Goal: Task Accomplishment & Management: Manage account settings

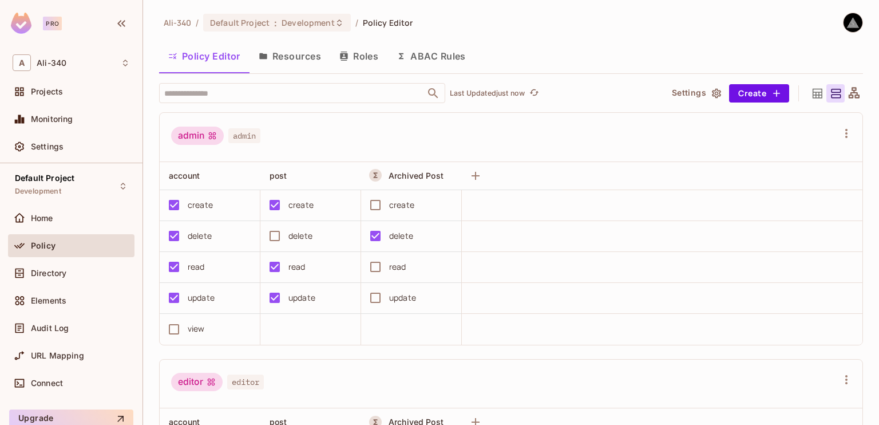
click at [292, 52] on button "Resources" at bounding box center [289, 56] width 81 height 29
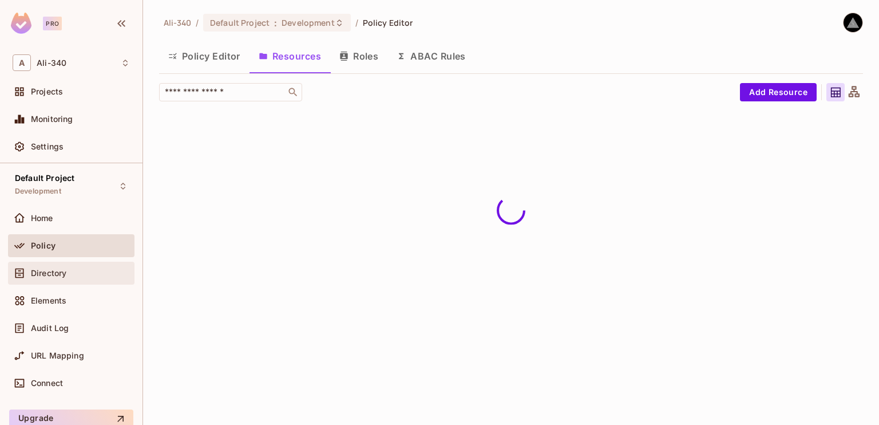
click at [88, 266] on div "Directory" at bounding box center [71, 273] width 117 height 14
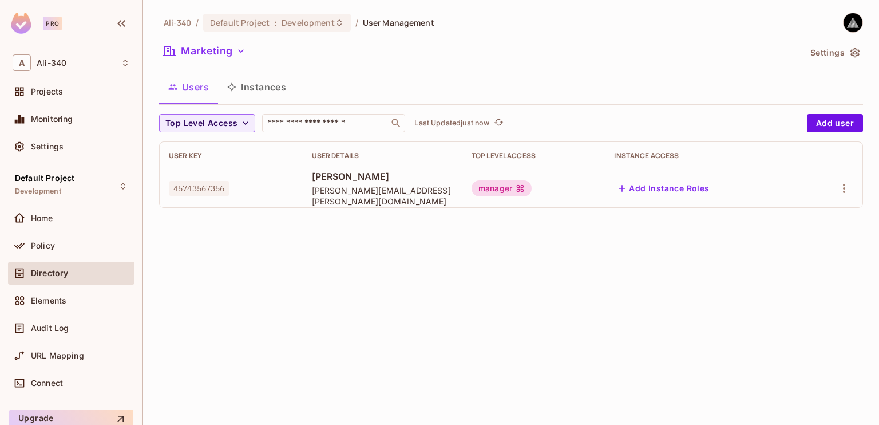
click at [334, 288] on div "Ali-340 / Default Project : Development / User Management Marketing Settings Us…" at bounding box center [511, 212] width 736 height 425
click at [246, 50] on icon "button" at bounding box center [240, 50] width 11 height 11
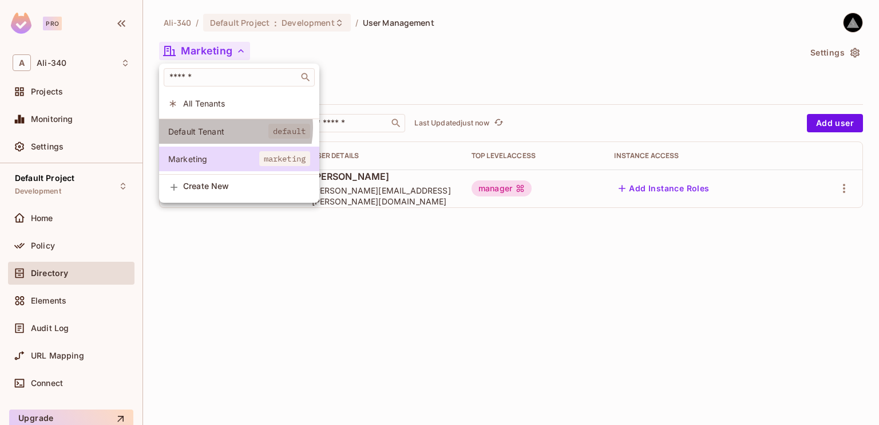
click at [224, 128] on span "Default Tenant" at bounding box center [218, 131] width 100 height 11
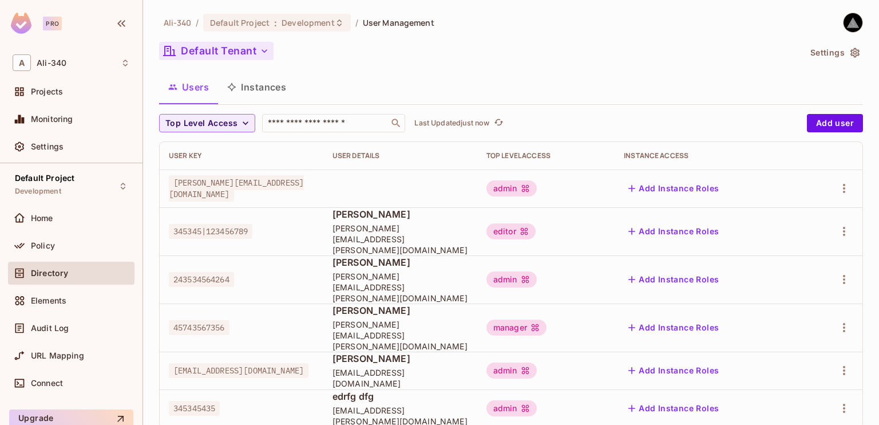
click at [192, 320] on span "45743567356" at bounding box center [199, 327] width 61 height 15
copy span "45743567356"
click at [528, 319] on div "manager" at bounding box center [516, 327] width 60 height 16
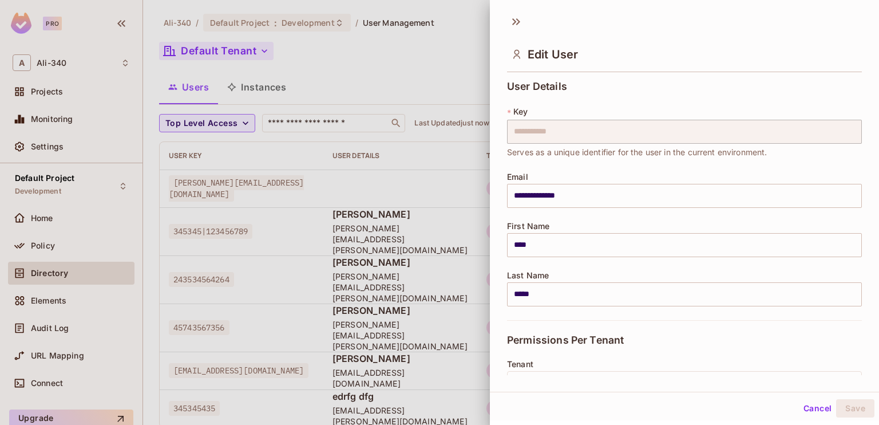
click at [348, 298] on div at bounding box center [439, 212] width 879 height 425
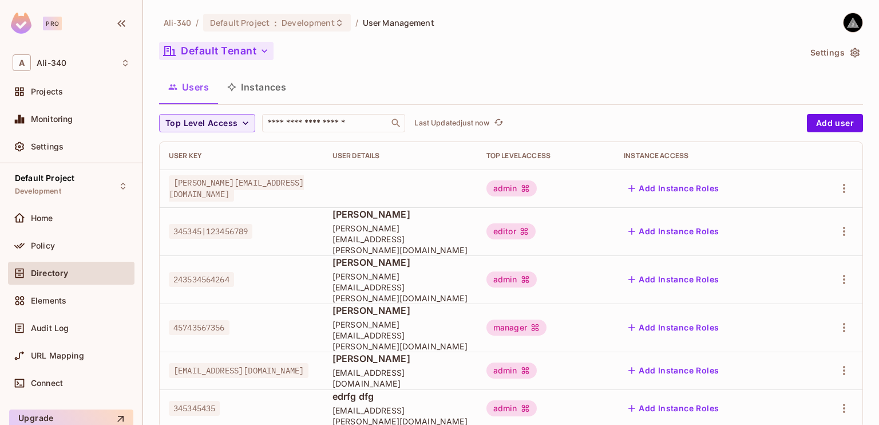
click at [546, 311] on td "manager" at bounding box center [545, 327] width 137 height 48
click at [546, 319] on div "manager" at bounding box center [516, 327] width 60 height 16
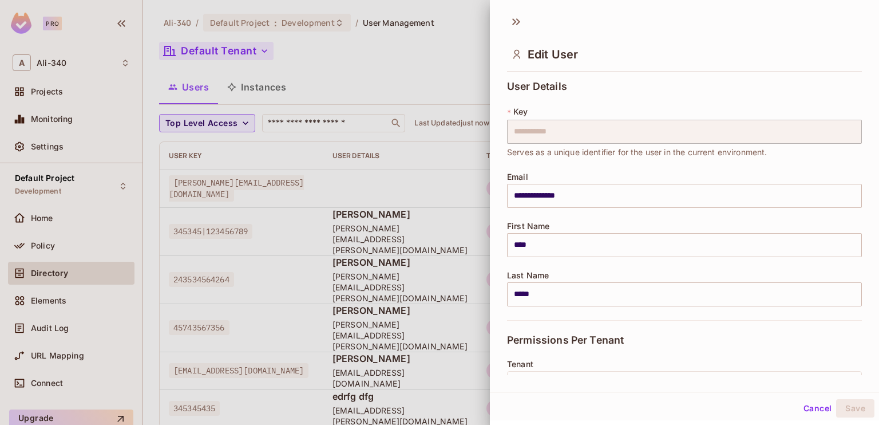
click at [366, 283] on div at bounding box center [439, 212] width 879 height 425
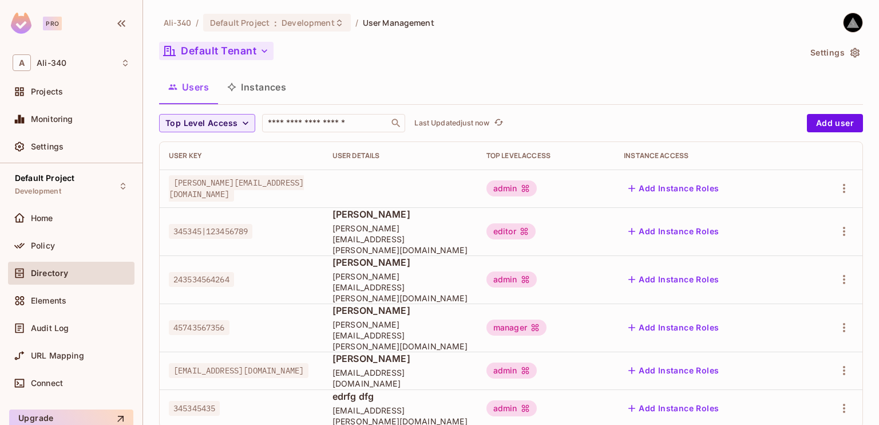
click at [219, 320] on span "45743567356" at bounding box center [199, 327] width 61 height 15
copy span "45743567356"
click at [370, 304] on span "[PERSON_NAME]" at bounding box center [400, 310] width 136 height 13
click at [249, 90] on button "Instances" at bounding box center [256, 87] width 77 height 29
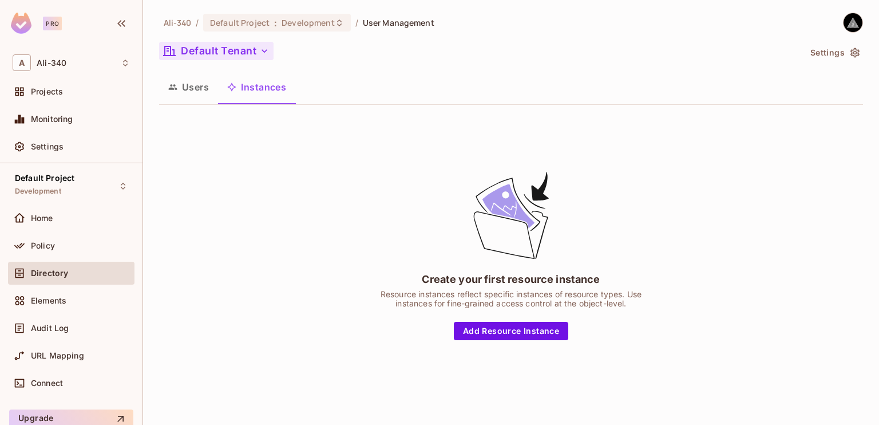
click at [209, 93] on button "Users" at bounding box center [188, 87] width 59 height 29
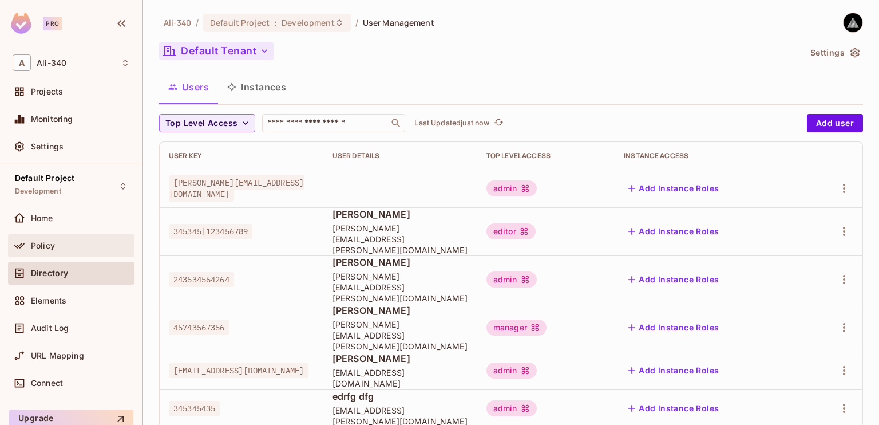
click at [35, 247] on span "Policy" at bounding box center [43, 245] width 24 height 9
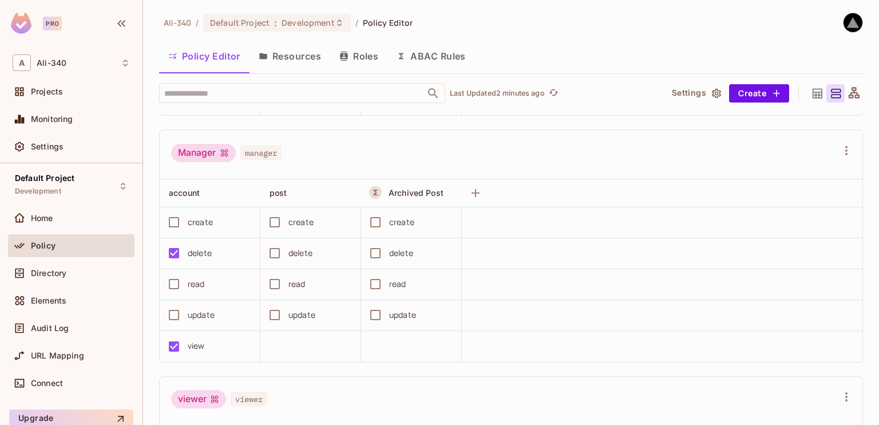
scroll to position [458, 0]
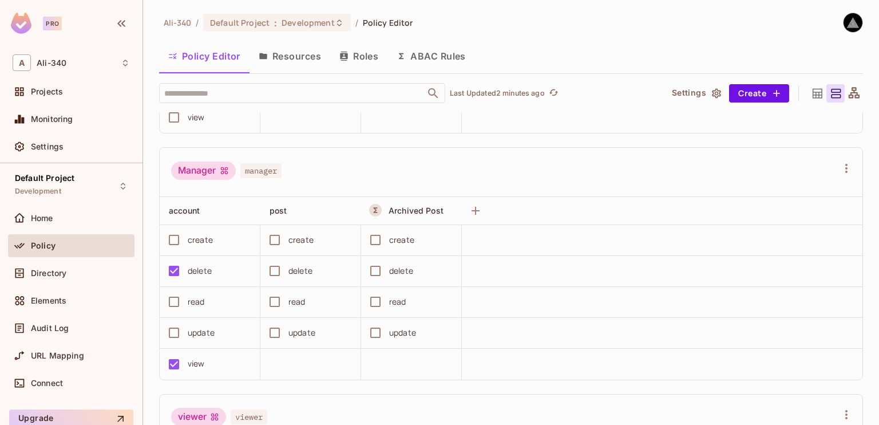
click at [316, 167] on div "Manager manager" at bounding box center [504, 172] width 666 height 22
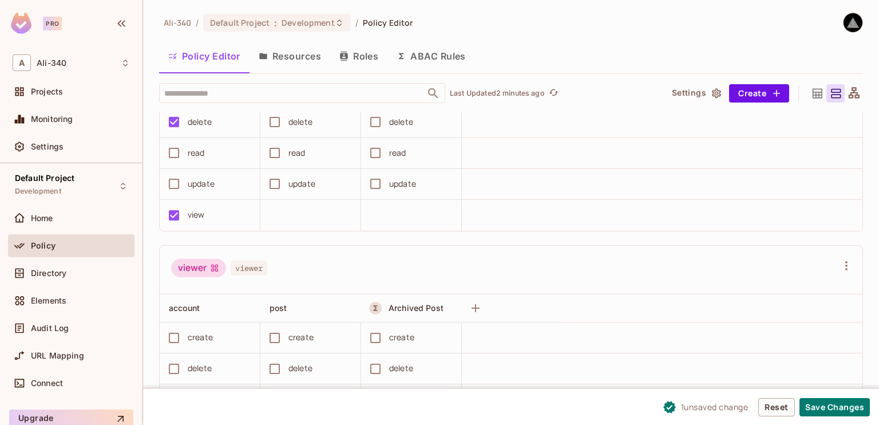
scroll to position [687, 0]
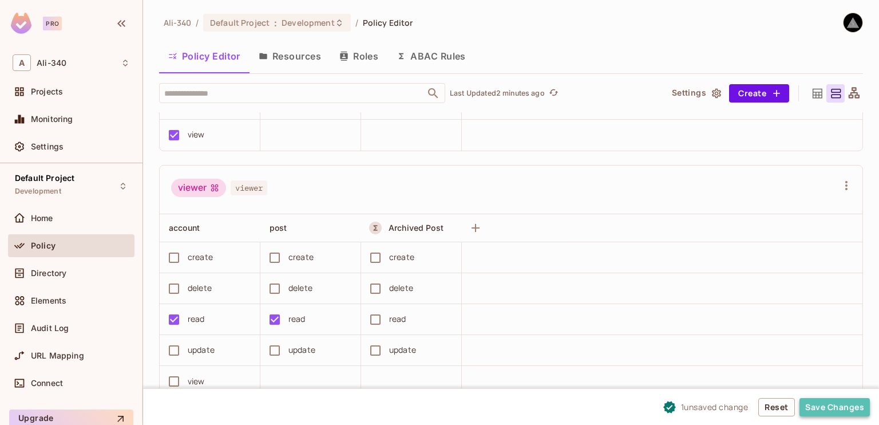
click at [824, 402] on button "Save Changes" at bounding box center [834, 407] width 70 height 18
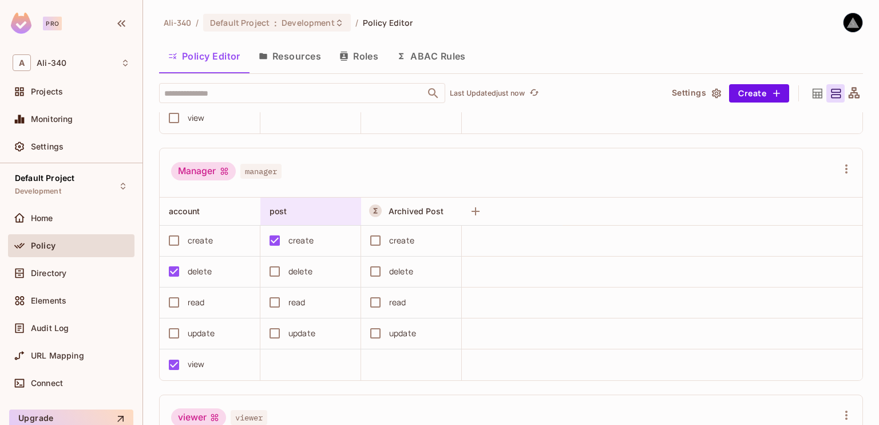
scroll to position [458, 0]
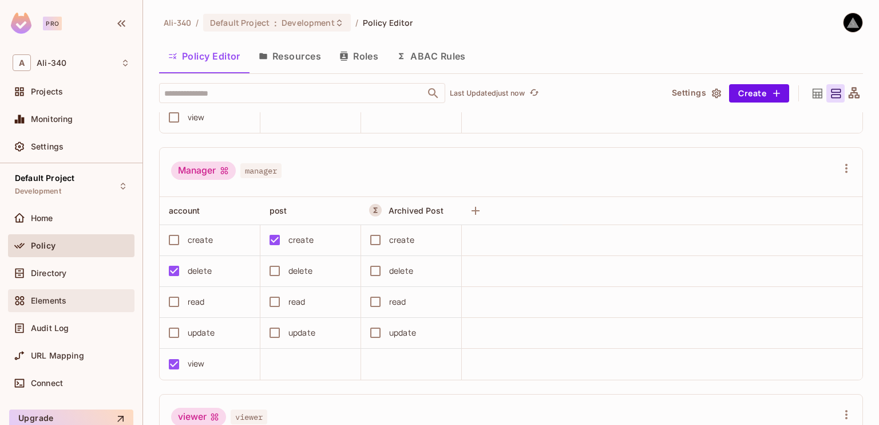
click at [62, 306] on div "Elements" at bounding box center [71, 301] width 117 height 14
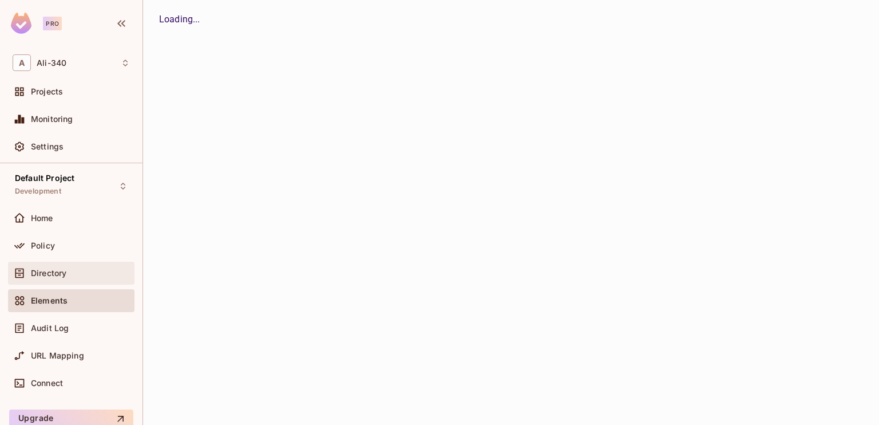
click at [62, 276] on span "Directory" at bounding box center [48, 272] width 35 height 9
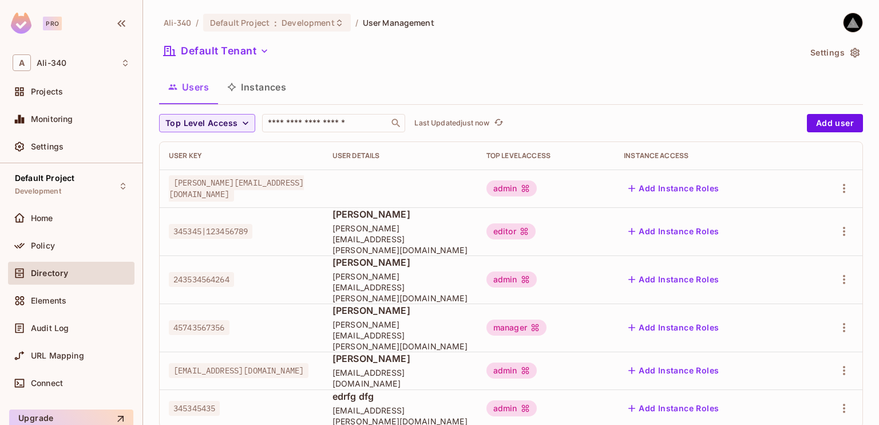
click at [196, 320] on span "45743567356" at bounding box center [199, 327] width 61 height 15
copy span "45743567356"
click at [536, 319] on div "manager" at bounding box center [516, 327] width 60 height 16
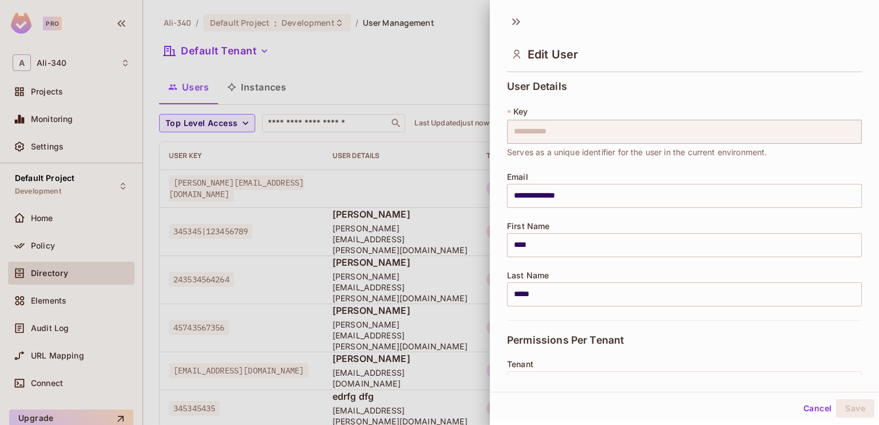
click at [556, 306] on div "**********" at bounding box center [684, 200] width 355 height 239
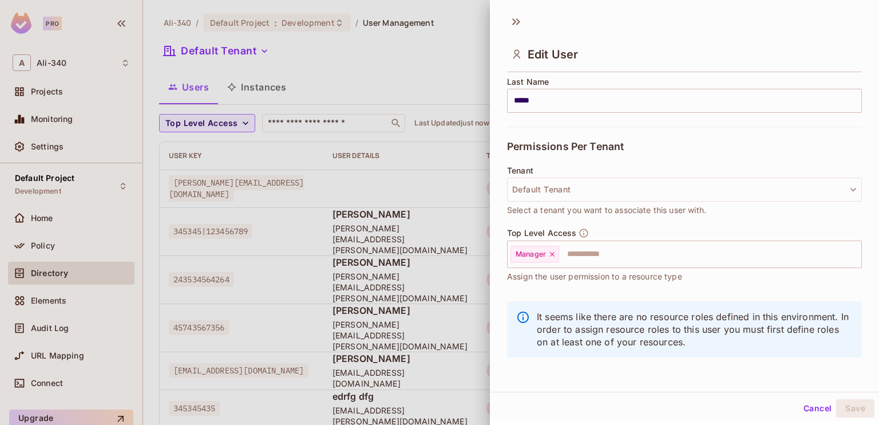
click at [801, 402] on button "Cancel" at bounding box center [817, 408] width 37 height 18
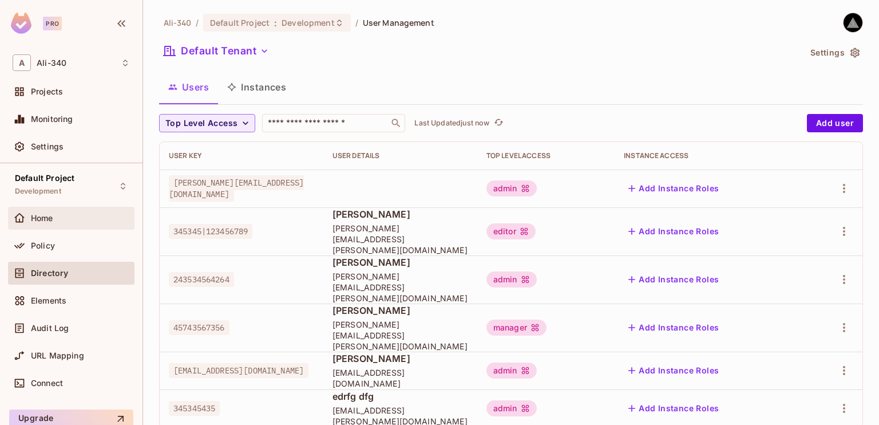
click at [49, 221] on span "Home" at bounding box center [42, 217] width 22 height 9
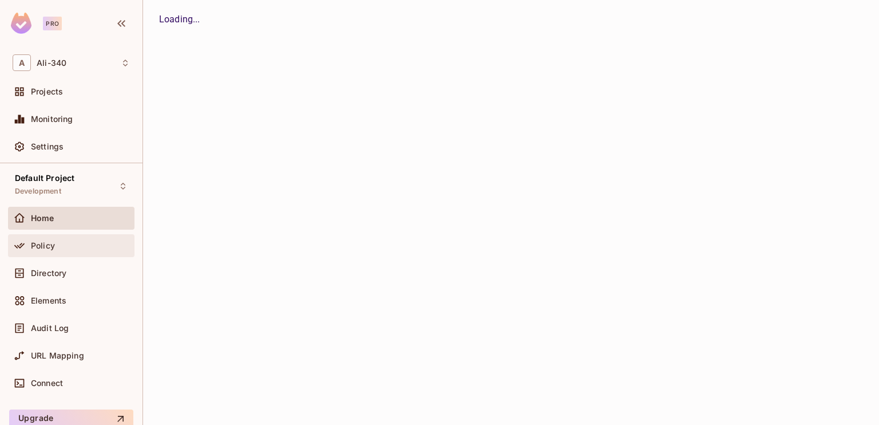
click at [49, 241] on span "Policy" at bounding box center [43, 245] width 24 height 9
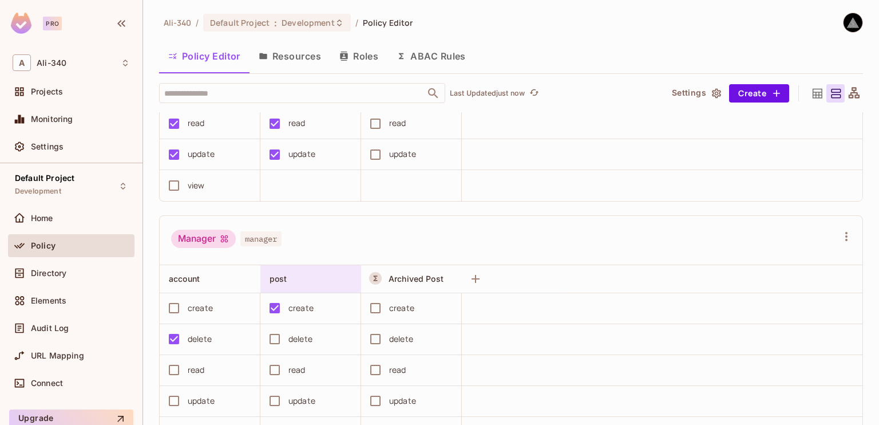
scroll to position [401, 0]
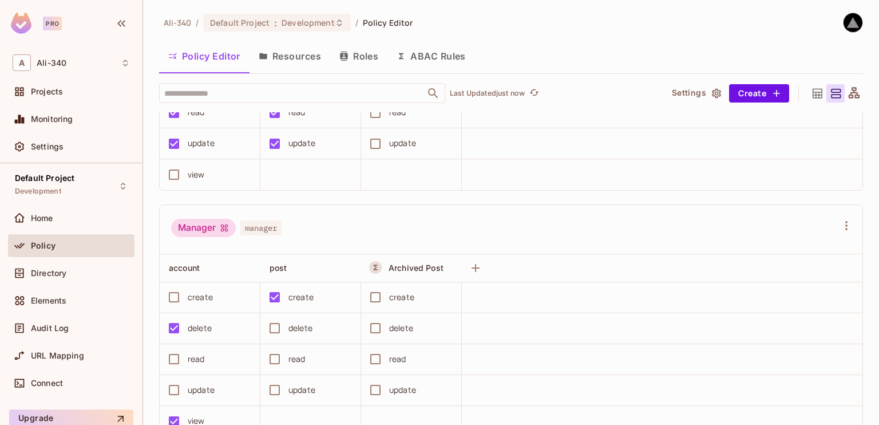
click at [248, 225] on span "manager" at bounding box center [260, 227] width 41 height 15
copy span "manager"
click at [287, 322] on div "delete" at bounding box center [307, 328] width 89 height 24
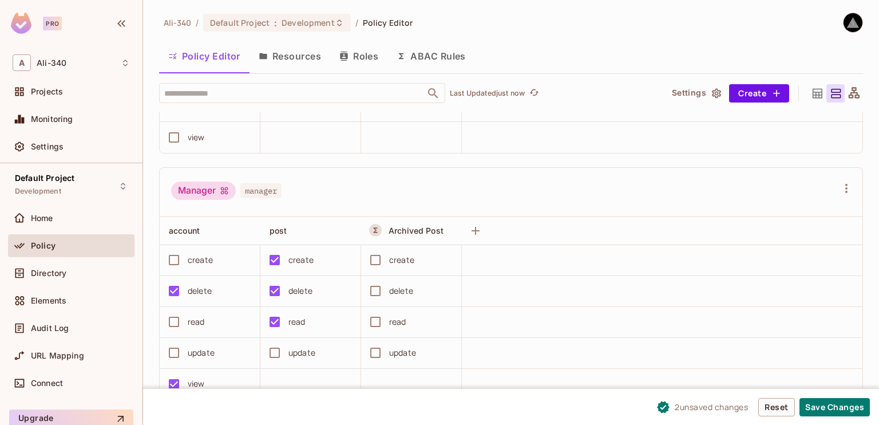
scroll to position [458, 0]
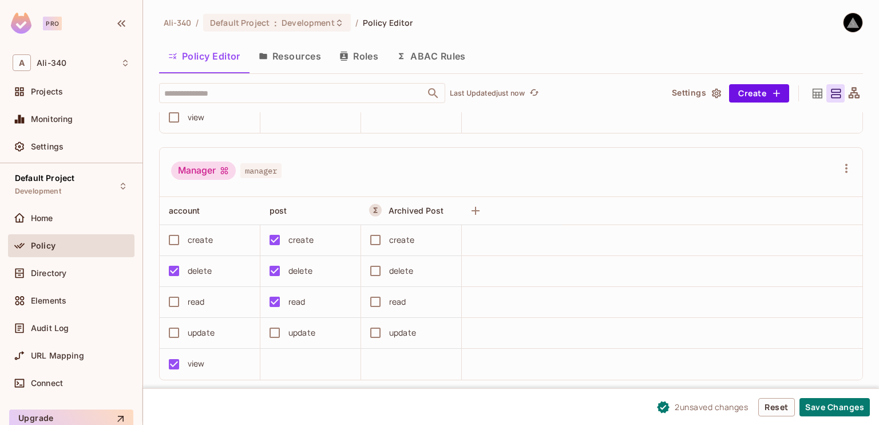
click at [300, 239] on div "create" at bounding box center [300, 239] width 25 height 13
copy div "create"
click at [781, 406] on button "Reset" at bounding box center [776, 407] width 37 height 18
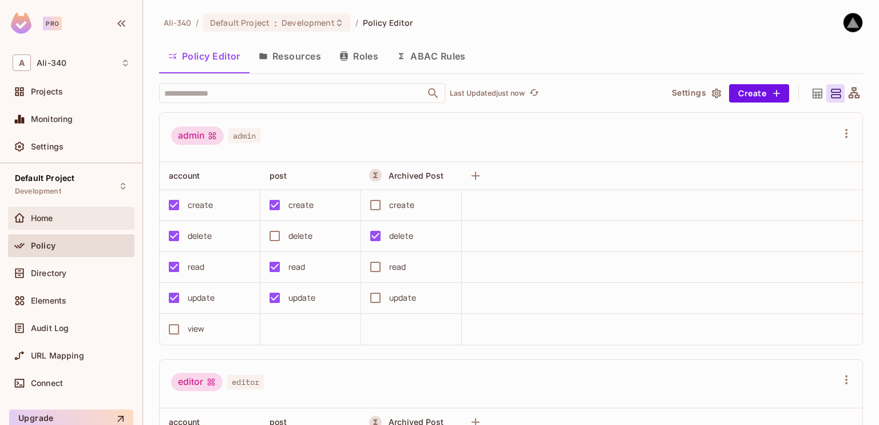
click at [57, 222] on div "Home" at bounding box center [71, 218] width 117 height 14
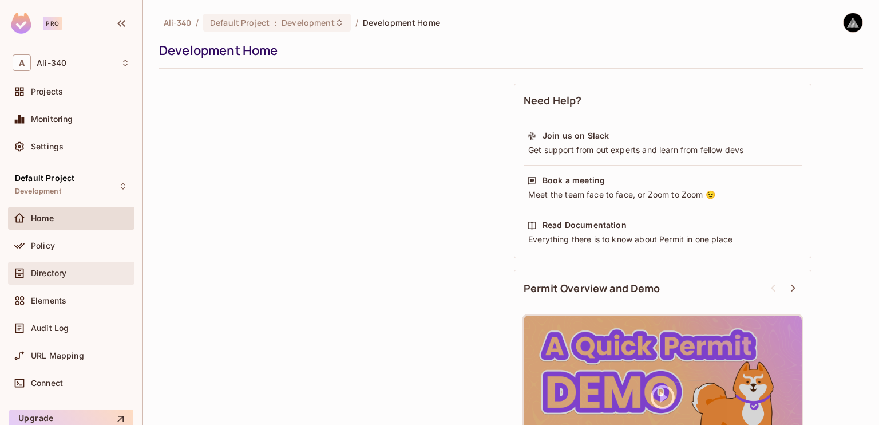
click at [45, 279] on div "Directory" at bounding box center [71, 273] width 117 height 14
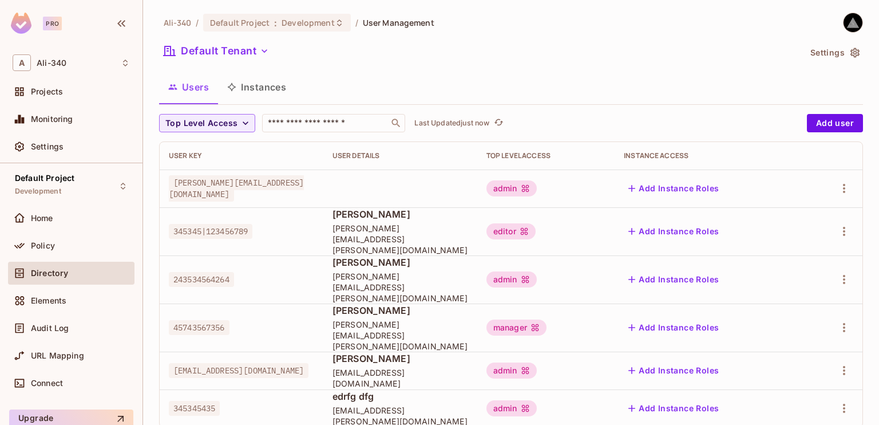
click at [206, 187] on span "[PERSON_NAME][EMAIL_ADDRESS][DOMAIN_NAME]" at bounding box center [236, 188] width 135 height 26
copy span "[PERSON_NAME][EMAIL_ADDRESS][DOMAIN_NAME]"
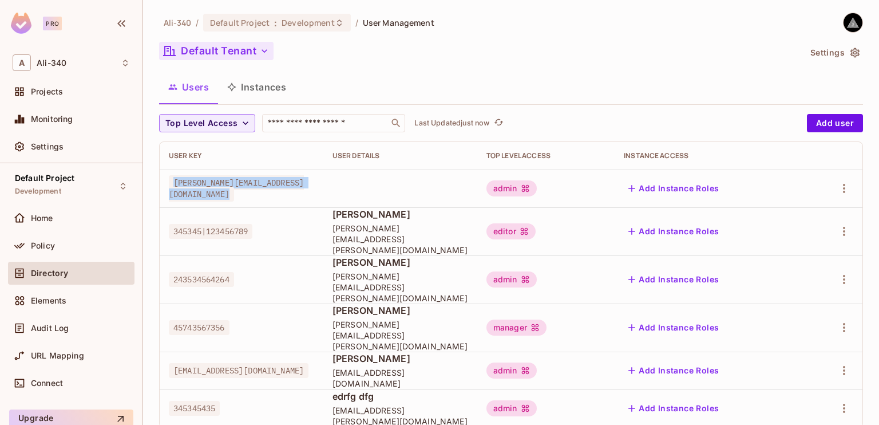
click at [269, 47] on icon "button" at bounding box center [264, 50] width 11 height 11
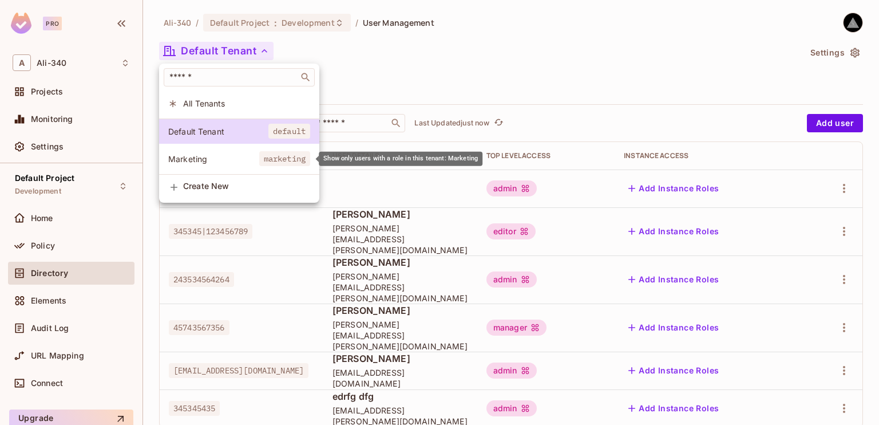
click at [260, 159] on span "marketing" at bounding box center [284, 158] width 51 height 15
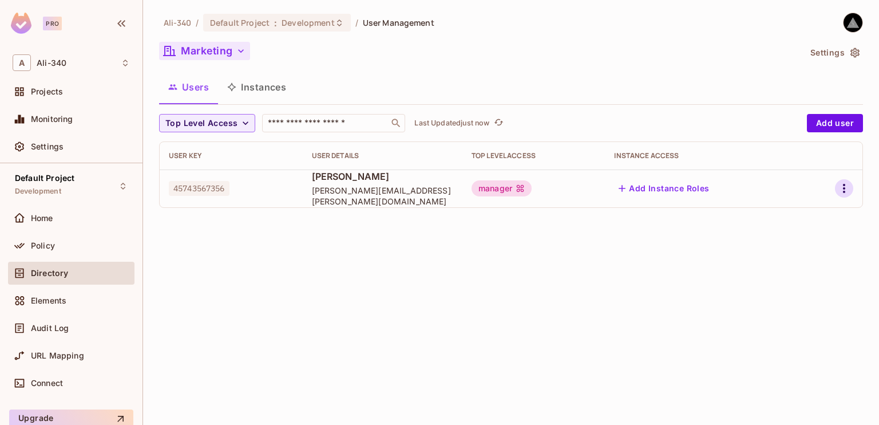
click at [839, 187] on icon "button" at bounding box center [844, 188] width 14 height 14
click at [776, 262] on div "Delete User" at bounding box center [798, 264] width 45 height 11
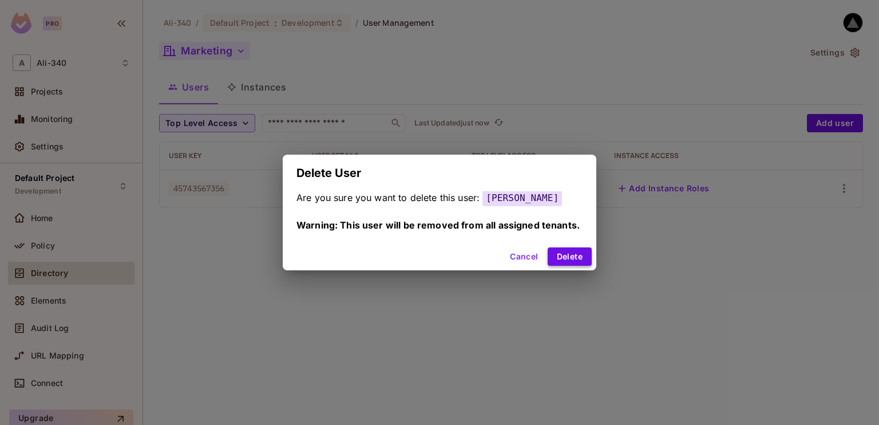
click at [556, 251] on button "Delete" at bounding box center [570, 256] width 44 height 18
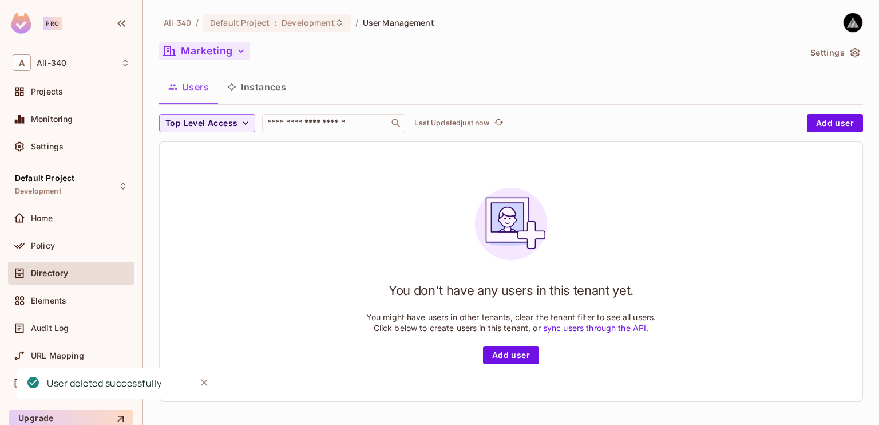
click at [244, 54] on icon "button" at bounding box center [240, 50] width 11 height 11
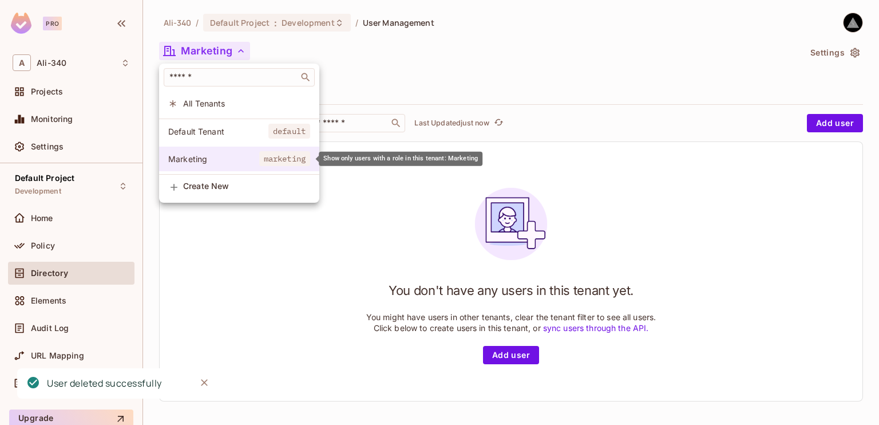
drag, startPoint x: 217, startPoint y: 157, endPoint x: 203, endPoint y: 160, distance: 15.1
click at [203, 160] on span "Marketing" at bounding box center [213, 158] width 91 height 11
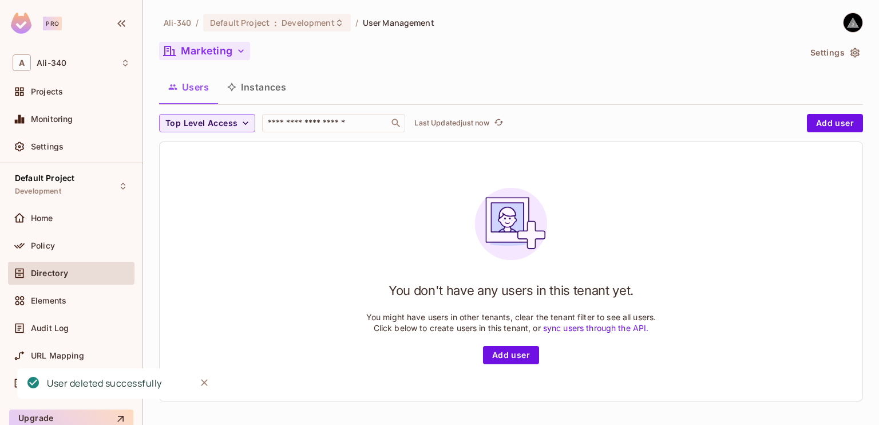
click at [213, 52] on button "Marketing" at bounding box center [204, 51] width 91 height 18
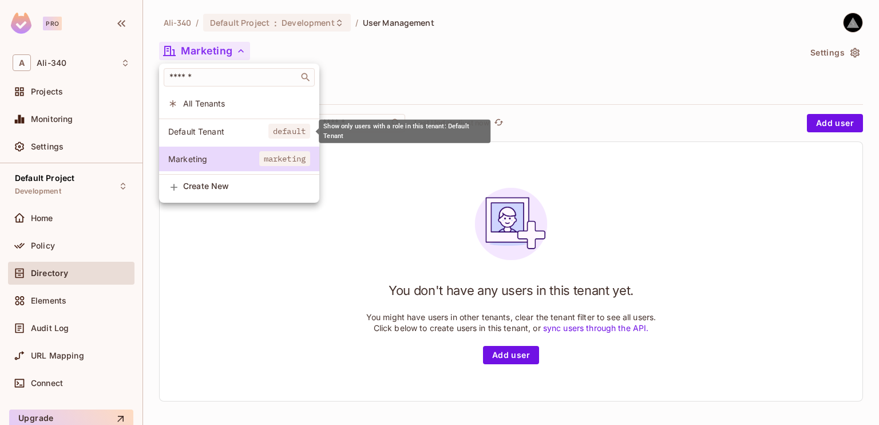
click at [251, 132] on span "Default Tenant" at bounding box center [218, 131] width 100 height 11
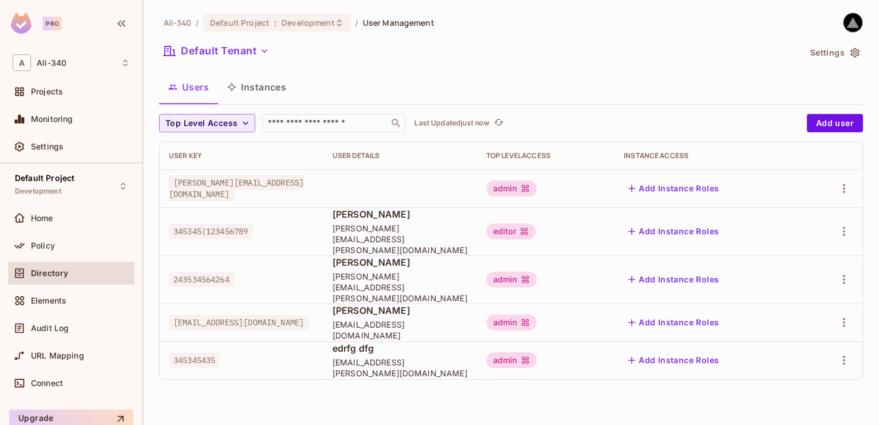
click at [215, 189] on span "[PERSON_NAME][EMAIL_ADDRESS][DOMAIN_NAME]" at bounding box center [236, 188] width 135 height 26
copy span "[PERSON_NAME][EMAIL_ADDRESS][DOMAIN_NAME]"
click at [57, 249] on div "Policy" at bounding box center [71, 246] width 117 height 14
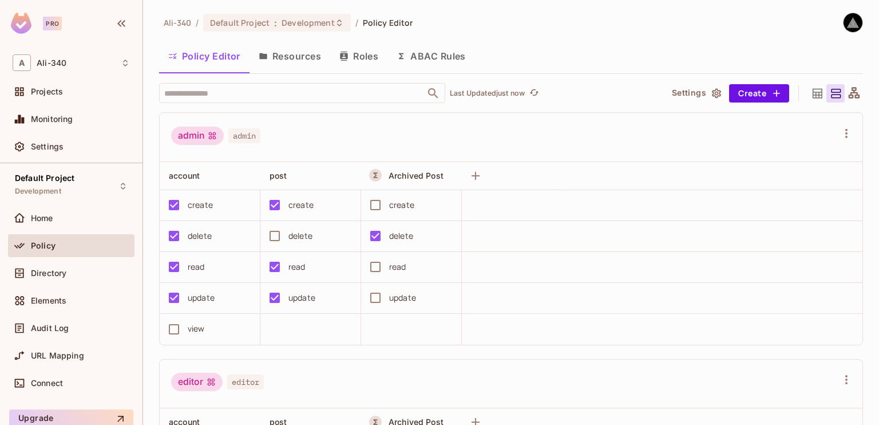
click at [299, 237] on div "delete" at bounding box center [300, 235] width 24 height 13
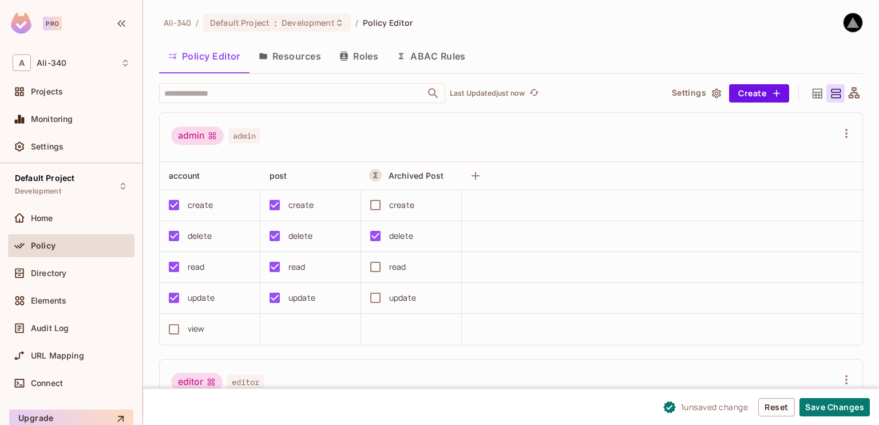
click at [190, 329] on div "view" at bounding box center [196, 328] width 17 height 13
click at [835, 402] on button "Save Changes" at bounding box center [834, 407] width 70 height 18
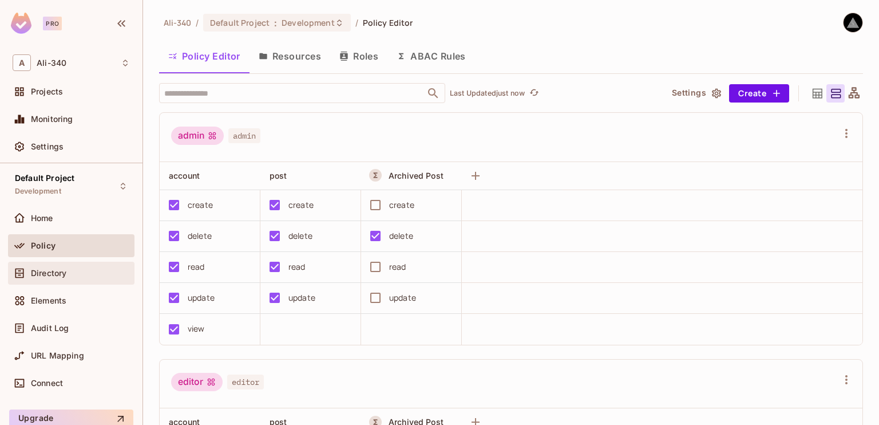
click at [59, 277] on div "Directory" at bounding box center [71, 273] width 117 height 14
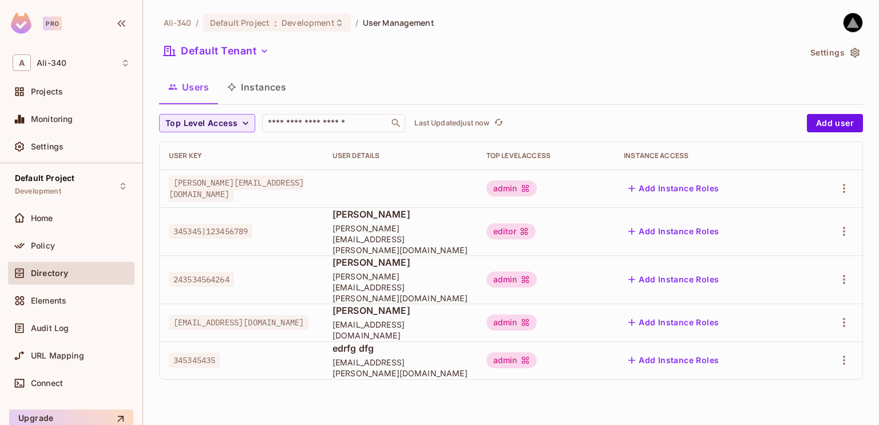
click at [530, 185] on div "admin" at bounding box center [511, 188] width 50 height 16
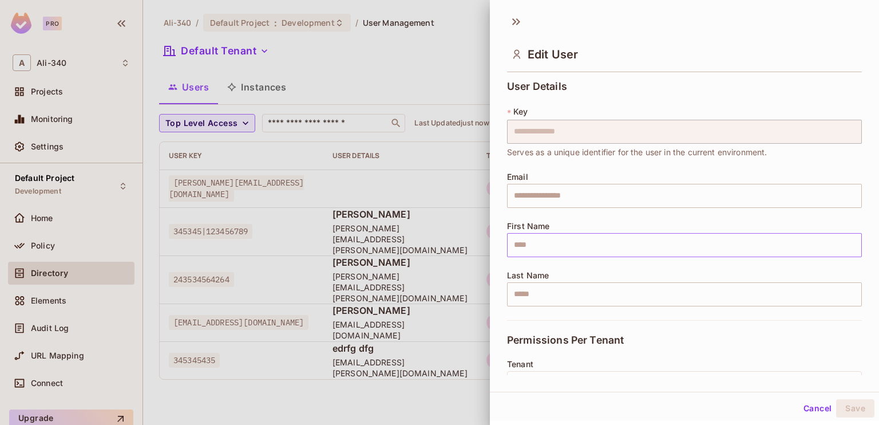
scroll to position [193, 0]
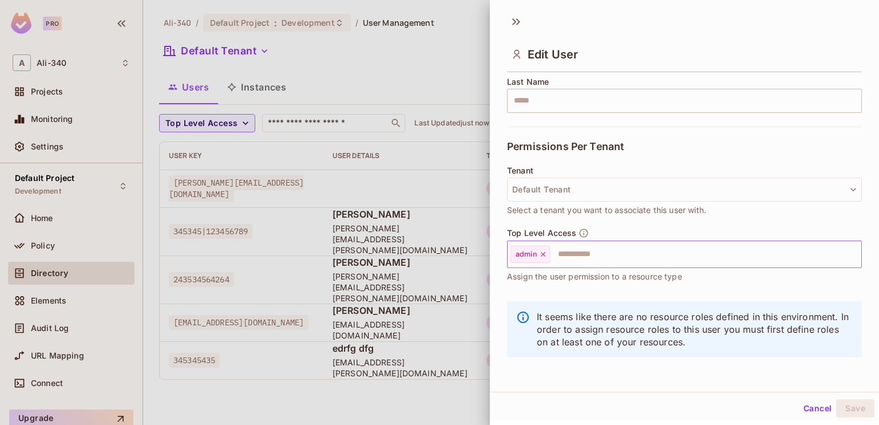
click at [631, 248] on input "text" at bounding box center [695, 254] width 288 height 23
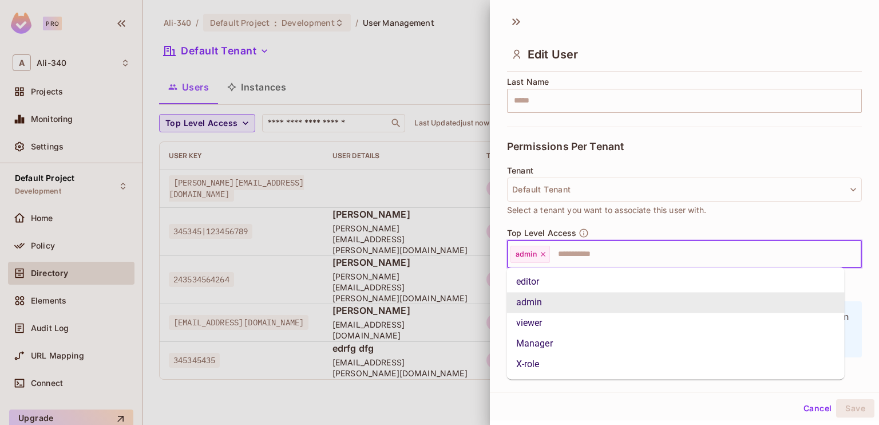
click at [639, 209] on span "Select a tenant you want to associate this user with." at bounding box center [606, 210] width 199 height 13
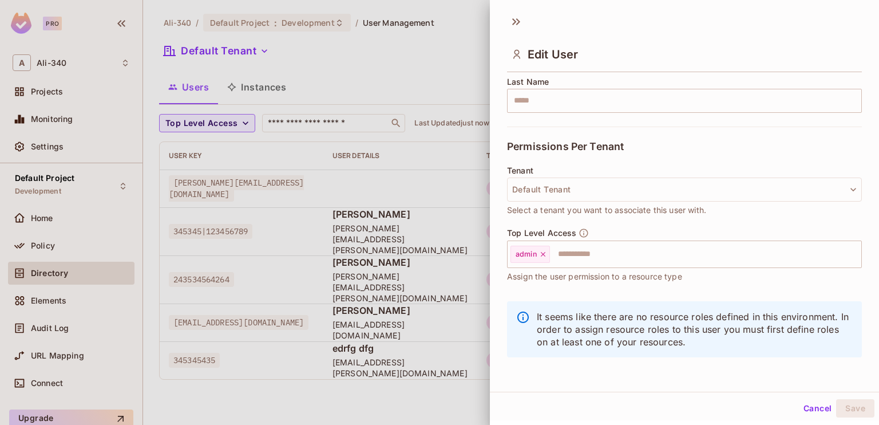
click at [808, 405] on button "Cancel" at bounding box center [817, 408] width 37 height 18
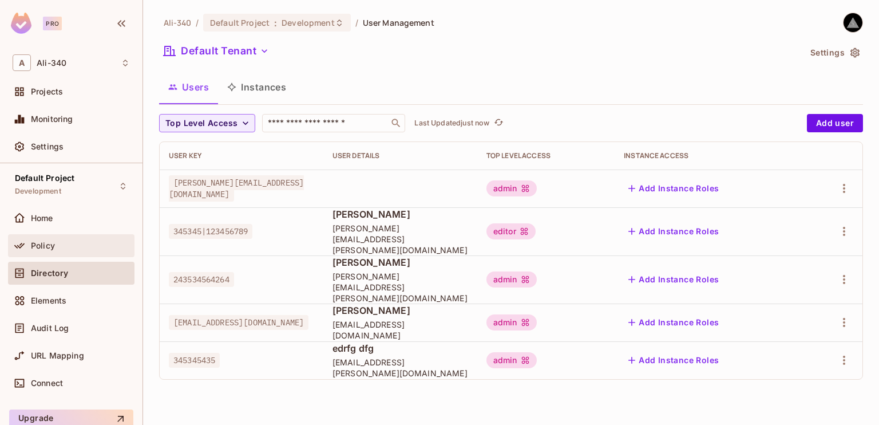
click at [48, 250] on div "Policy" at bounding box center [71, 246] width 117 height 14
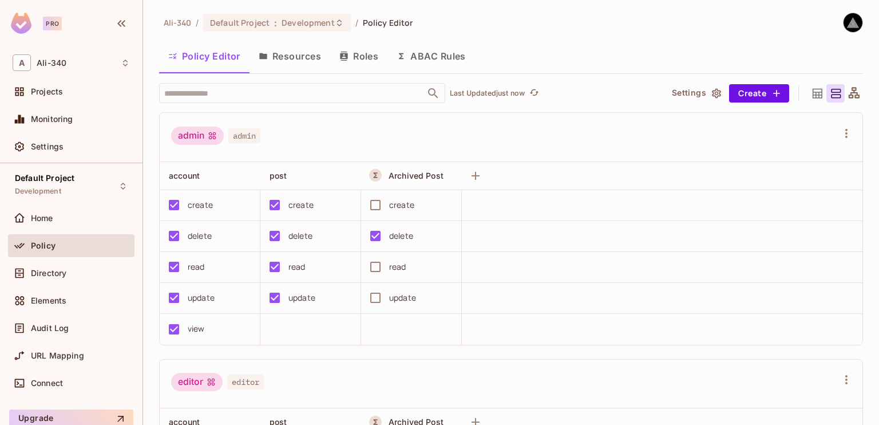
click at [316, 204] on div "create" at bounding box center [307, 205] width 89 height 24
drag, startPoint x: 316, startPoint y: 204, endPoint x: 287, endPoint y: 207, distance: 29.3
click at [287, 207] on div "create" at bounding box center [307, 205] width 89 height 24
copy div "create"
drag, startPoint x: 316, startPoint y: 235, endPoint x: 288, endPoint y: 240, distance: 27.9
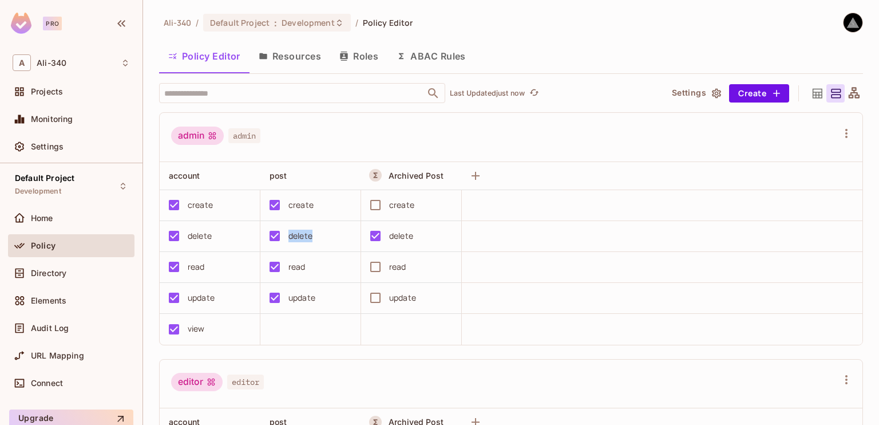
click at [288, 240] on div "delete" at bounding box center [307, 236] width 89 height 24
copy div "delete"
click at [61, 270] on span "Directory" at bounding box center [48, 272] width 35 height 9
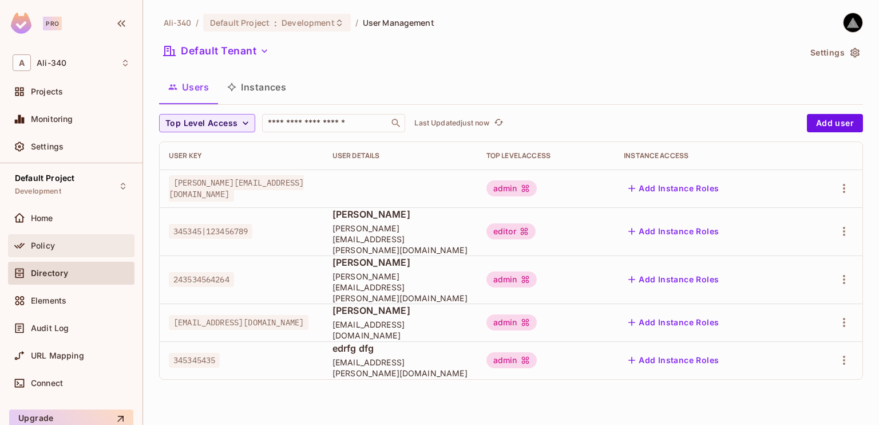
click at [62, 240] on div "Policy" at bounding box center [71, 246] width 117 height 14
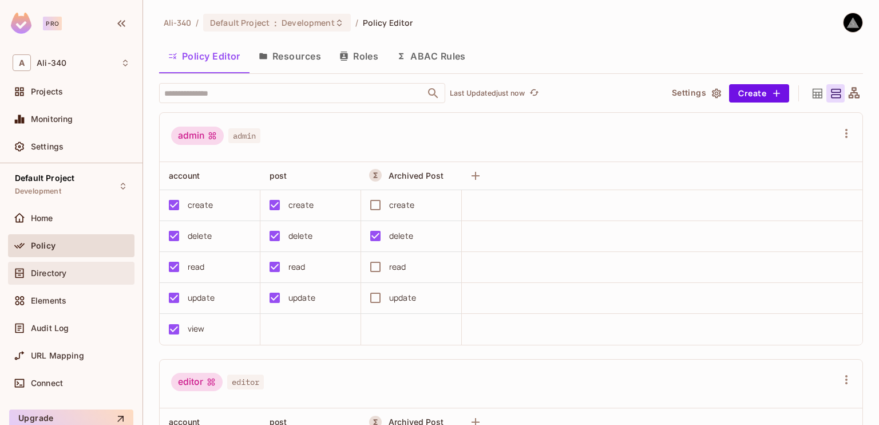
click at [54, 268] on span "Directory" at bounding box center [48, 272] width 35 height 9
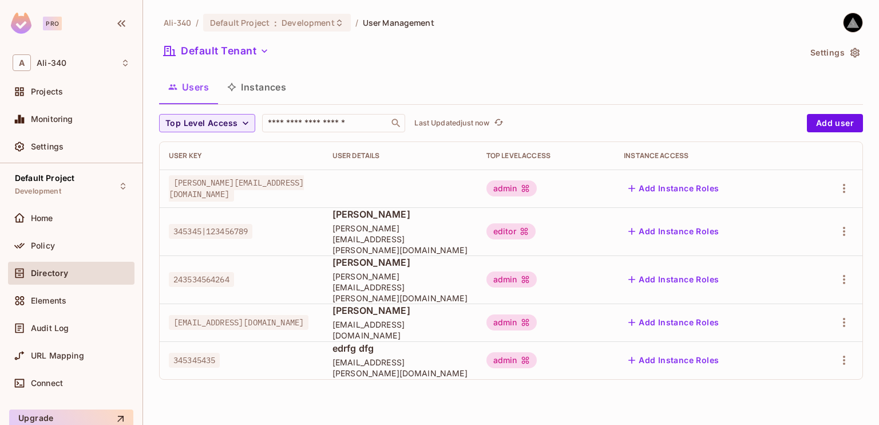
click at [217, 187] on span "[PERSON_NAME][EMAIL_ADDRESS][DOMAIN_NAME]" at bounding box center [236, 188] width 135 height 26
click at [839, 185] on icon "button" at bounding box center [844, 188] width 14 height 14
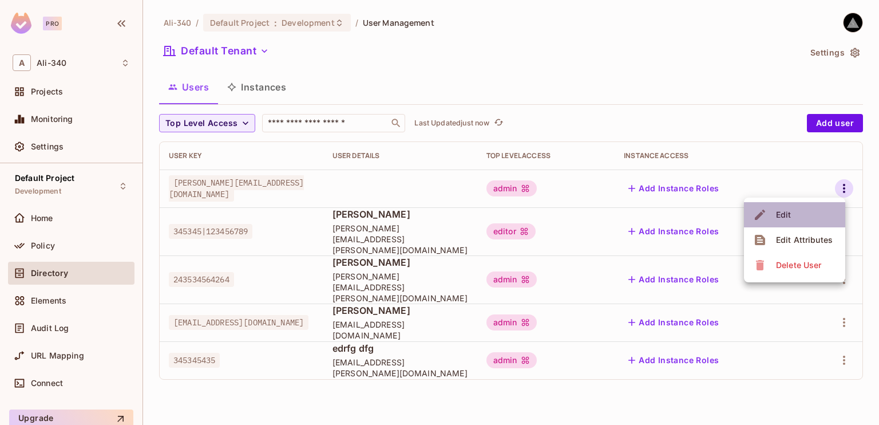
click at [802, 216] on li "Edit" at bounding box center [794, 214] width 101 height 25
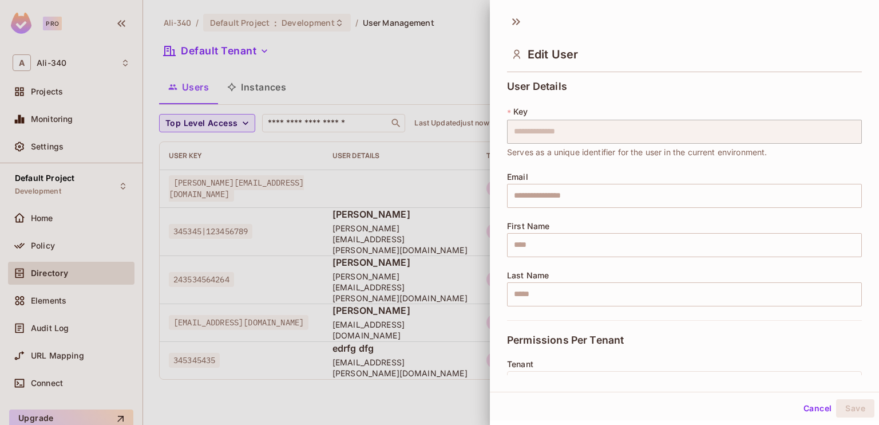
click at [504, 136] on div "**********" at bounding box center [684, 225] width 389 height 299
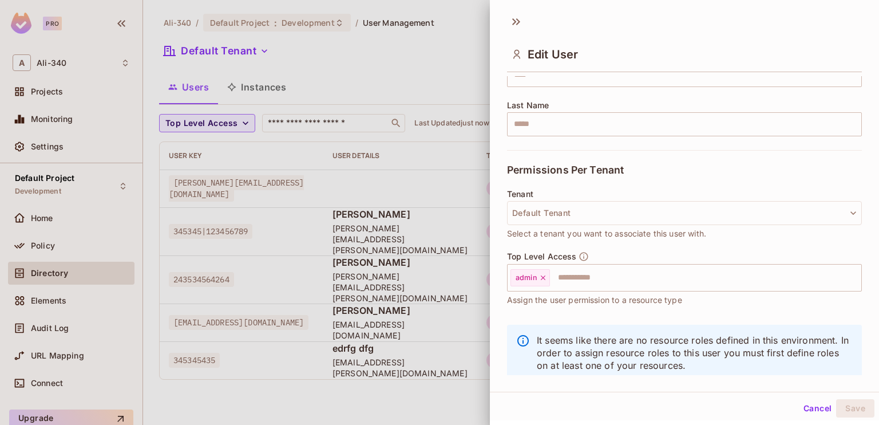
scroll to position [172, 0]
click at [393, 192] on div at bounding box center [439, 212] width 879 height 425
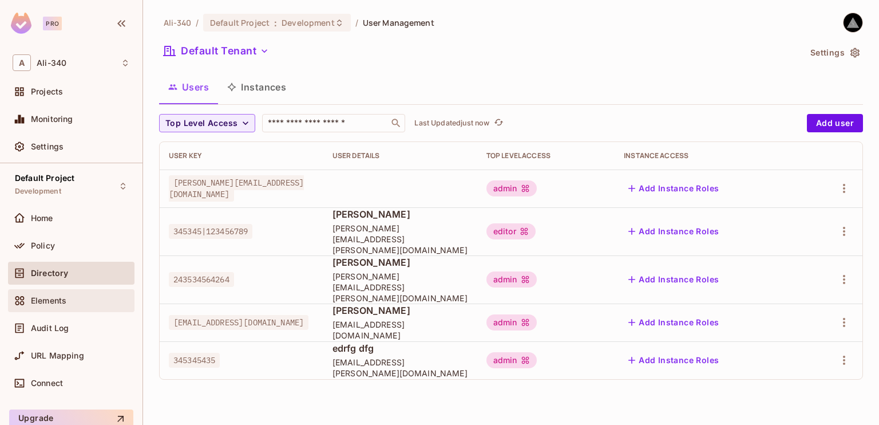
click at [55, 296] on span "Elements" at bounding box center [48, 300] width 35 height 9
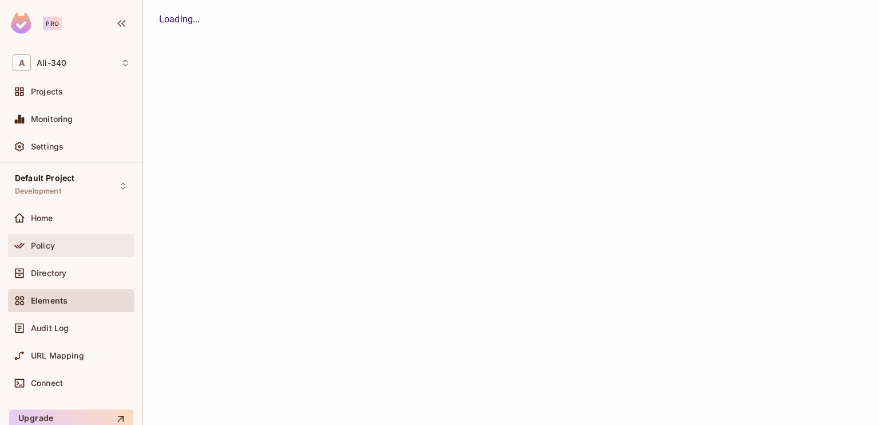
click at [45, 255] on div "Policy" at bounding box center [71, 245] width 126 height 23
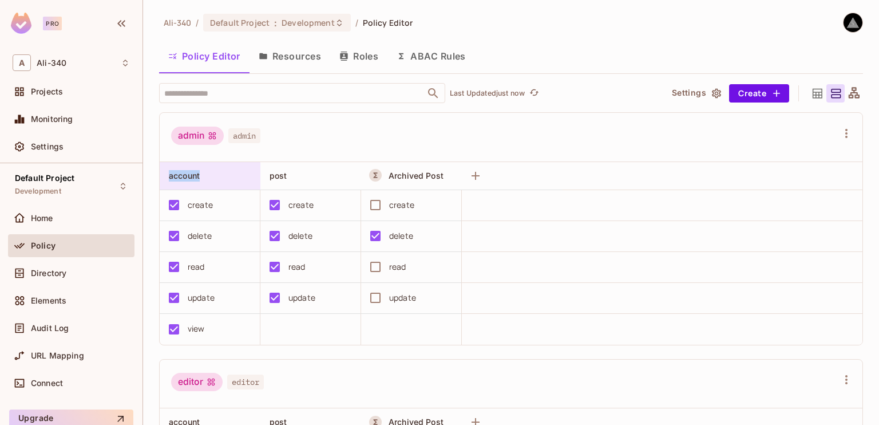
drag, startPoint x: 213, startPoint y: 182, endPoint x: 166, endPoint y: 180, distance: 47.5
click at [166, 180] on div "account" at bounding box center [210, 175] width 101 height 27
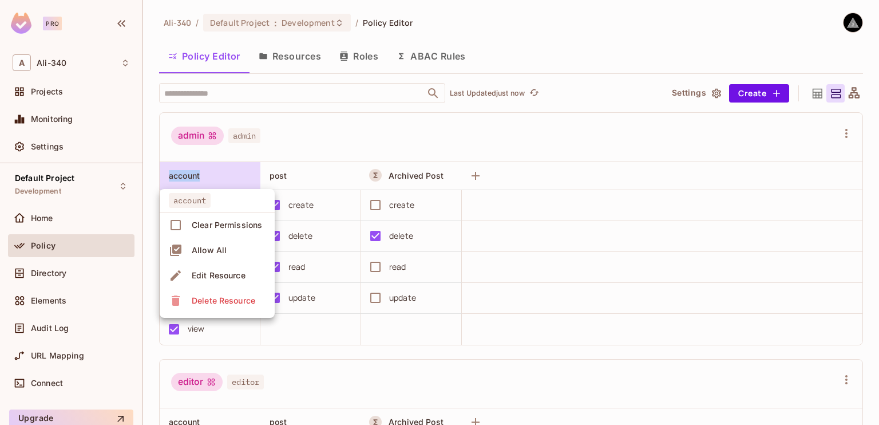
copy span "account"
click at [311, 125] on div at bounding box center [439, 212] width 879 height 425
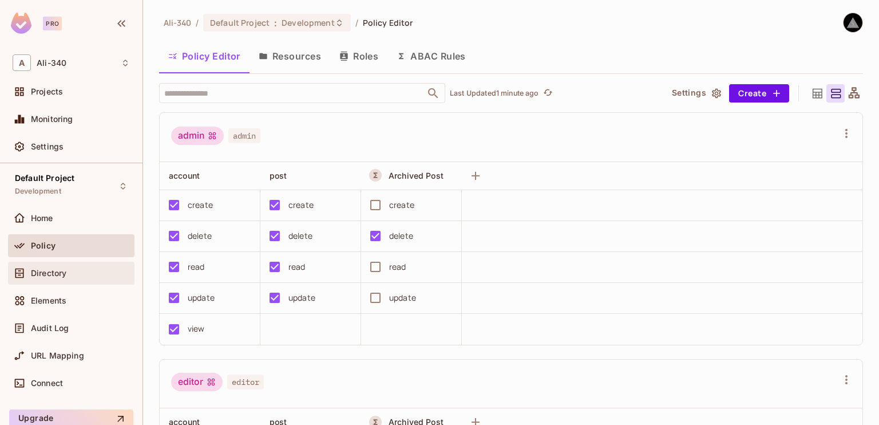
click at [73, 264] on div "Directory" at bounding box center [71, 273] width 126 height 23
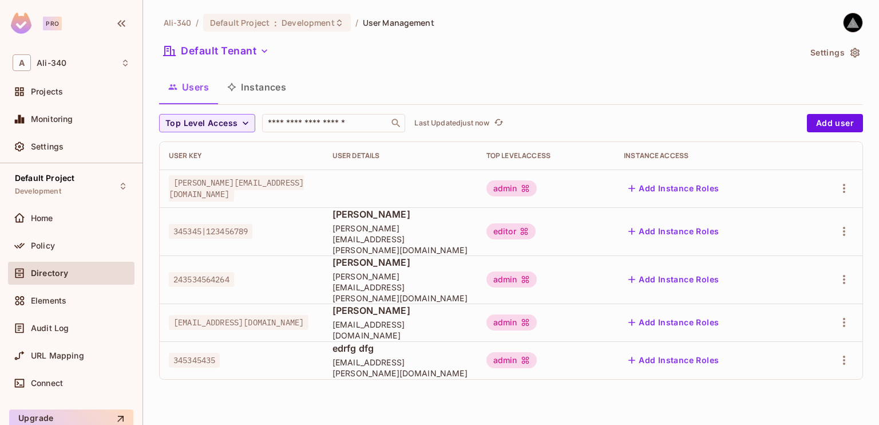
click at [217, 230] on span "345345|123456789" at bounding box center [211, 231] width 84 height 15
click at [192, 272] on span "243534564264" at bounding box center [201, 279] width 65 height 15
click at [220, 315] on span "[EMAIL_ADDRESS][DOMAIN_NAME]" at bounding box center [239, 322] width 140 height 15
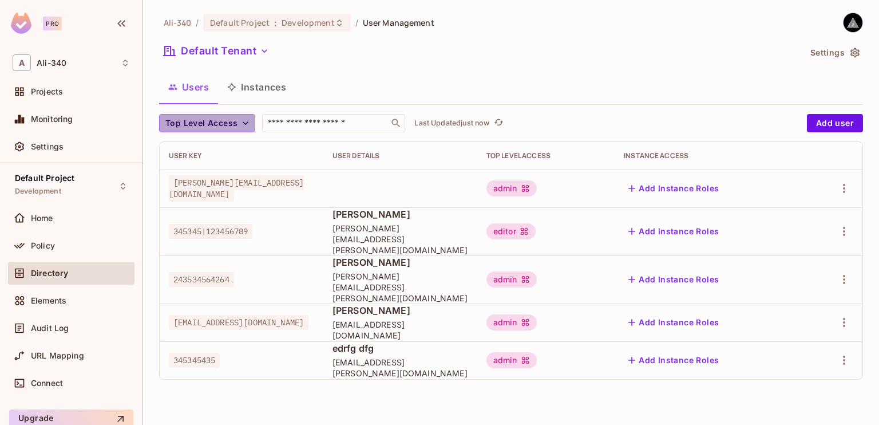
click at [241, 123] on icon "button" at bounding box center [245, 122] width 11 height 11
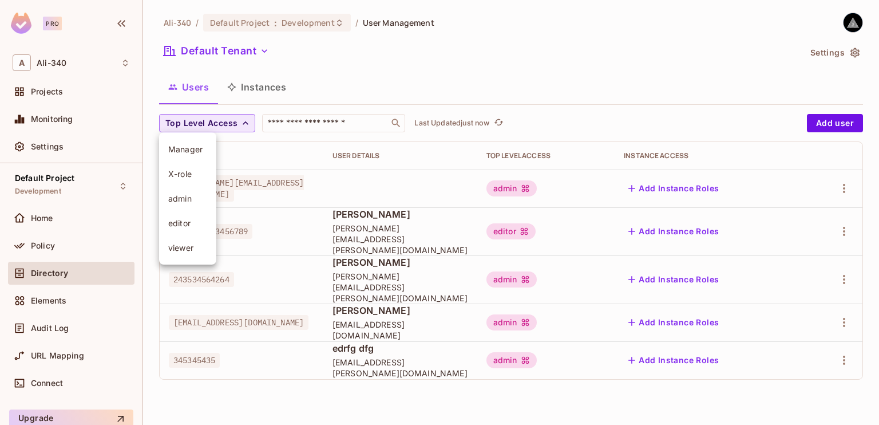
click at [241, 123] on div at bounding box center [439, 212] width 879 height 425
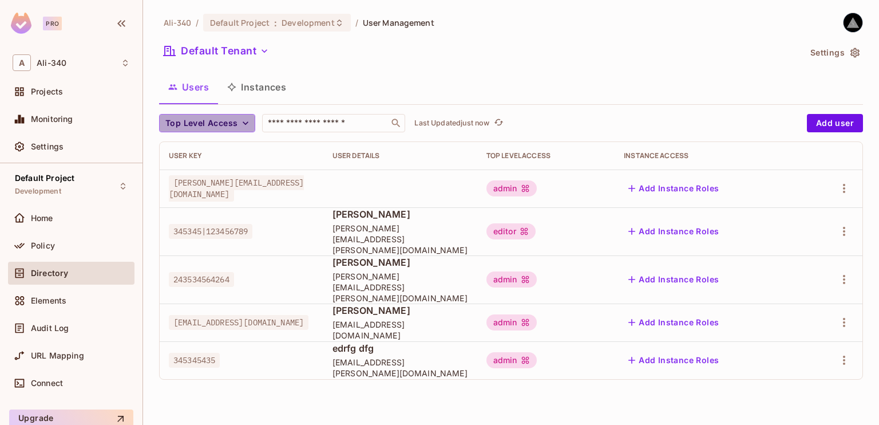
click at [241, 123] on icon "button" at bounding box center [245, 122] width 11 height 11
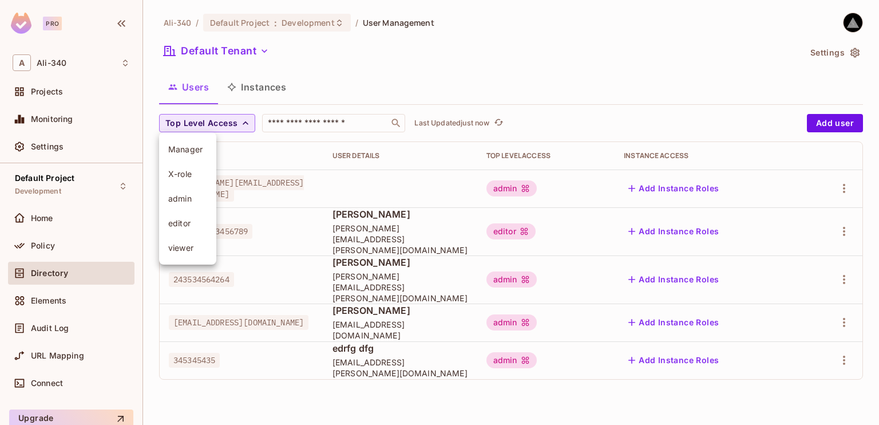
click at [188, 148] on span "Manager" at bounding box center [187, 149] width 39 height 11
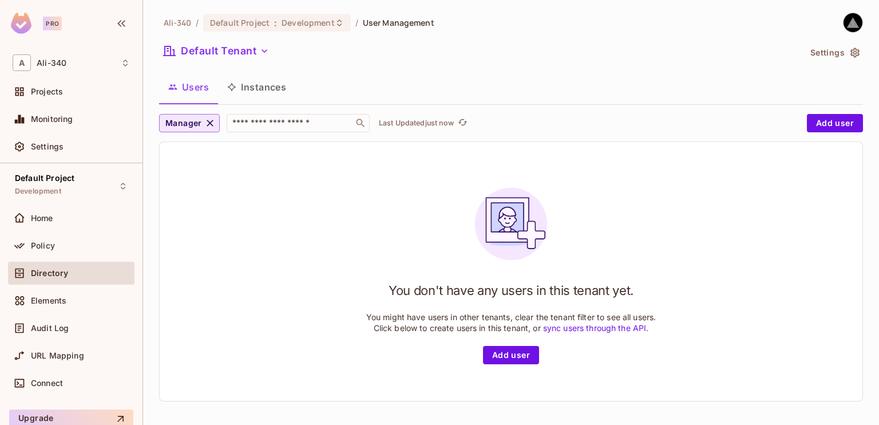
click at [212, 123] on icon "button" at bounding box center [209, 122] width 11 height 11
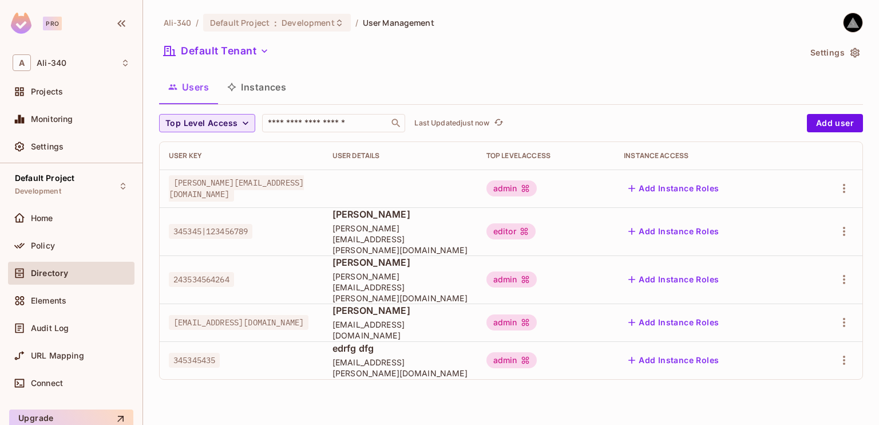
click at [207, 272] on span "243534564264" at bounding box center [201, 279] width 65 height 15
copy span "243534564264"
click at [46, 230] on div "Home" at bounding box center [71, 220] width 126 height 27
click at [46, 225] on div "Home" at bounding box center [71, 218] width 126 height 23
